Goal: Task Accomplishment & Management: Use online tool/utility

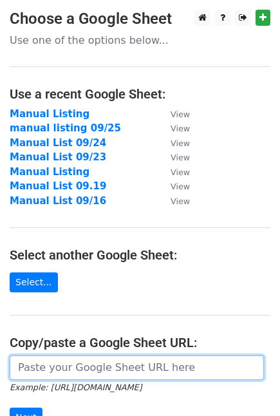
click at [60, 366] on input "url" at bounding box center [137, 368] width 255 height 24
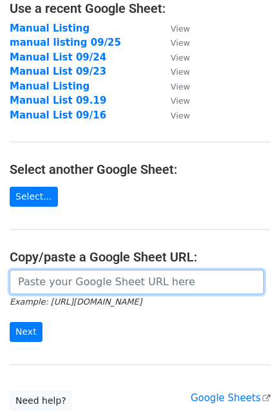
scroll to position [143, 0]
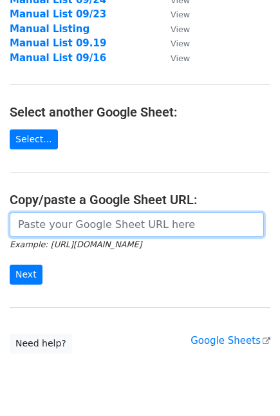
paste input "[URL][DOMAIN_NAME]"
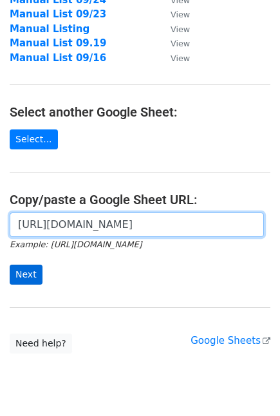
type input "[URL][DOMAIN_NAME]"
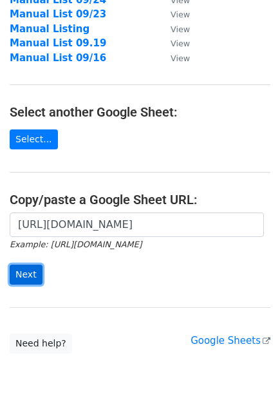
scroll to position [0, 0]
click at [22, 267] on input "Next" at bounding box center [26, 275] width 33 height 20
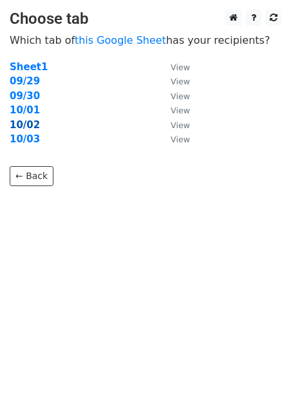
click at [28, 127] on strong "10/02" at bounding box center [25, 125] width 30 height 12
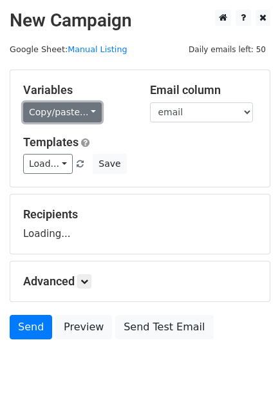
click at [61, 104] on link "Copy/paste..." at bounding box center [62, 112] width 79 height 20
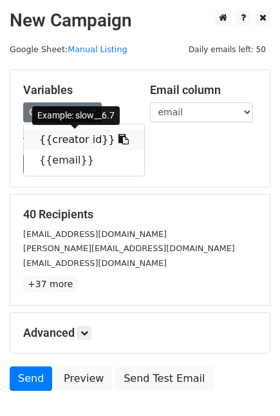
click at [69, 133] on link "{{creator id}}" at bounding box center [84, 140] width 120 height 21
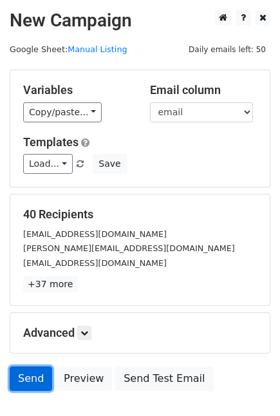
click at [14, 376] on link "Send" at bounding box center [31, 379] width 43 height 24
